Goal: Obtain resource: Download file/media

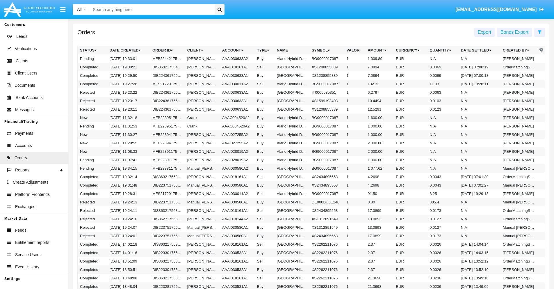
click at [484, 32] on span "Export" at bounding box center [483, 32] width 13 height 5
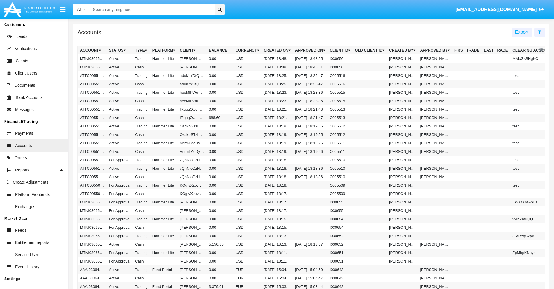
click at [521, 32] on span "Export" at bounding box center [521, 32] width 13 height 5
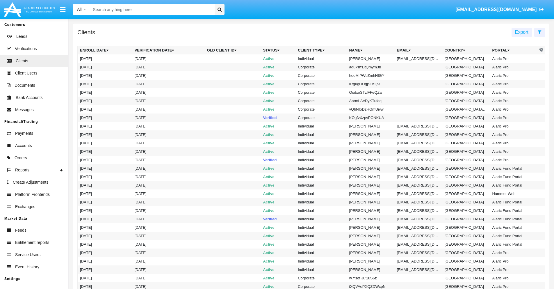
click at [521, 32] on span "Export" at bounding box center [521, 32] width 13 height 5
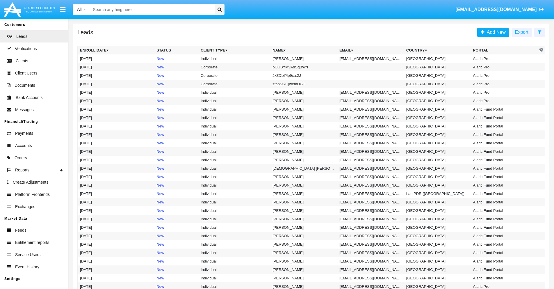
click at [521, 32] on span "Export" at bounding box center [521, 32] width 13 height 5
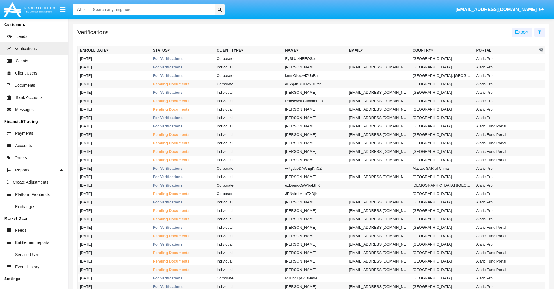
click at [521, 32] on span "Export" at bounding box center [521, 32] width 13 height 5
